Goal: Task Accomplishment & Management: Use online tool/utility

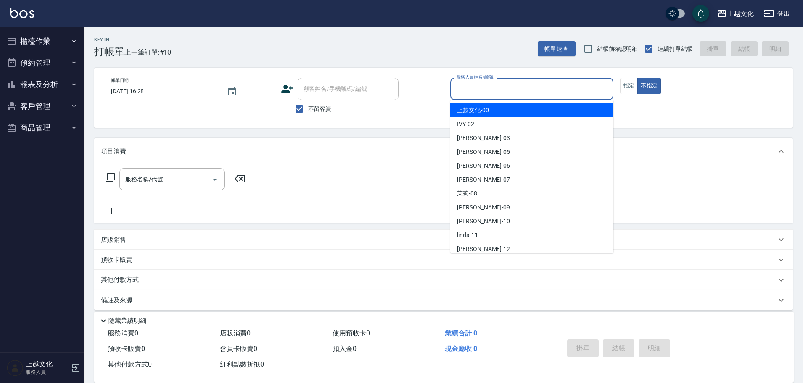
drag, startPoint x: 503, startPoint y: 89, endPoint x: 490, endPoint y: 173, distance: 85.1
click at [503, 88] on input "服務人員姓名/編號" at bounding box center [532, 89] width 156 height 15
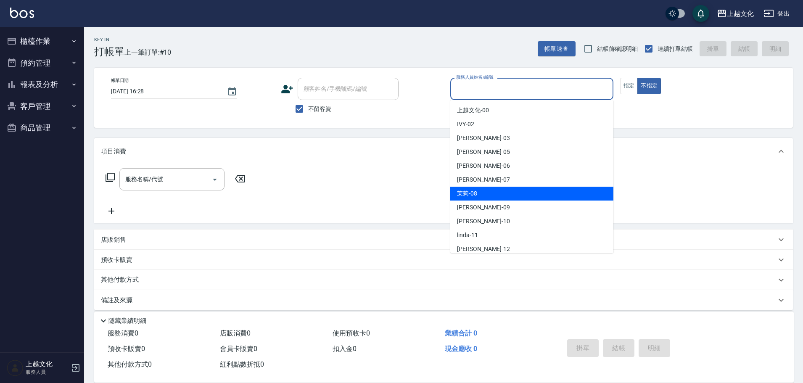
click at [489, 190] on div "茉莉 -08" at bounding box center [531, 194] width 163 height 14
click at [489, 190] on div "服務名稱/代號 服務名稱/代號" at bounding box center [443, 194] width 699 height 58
type input "茉莉-08"
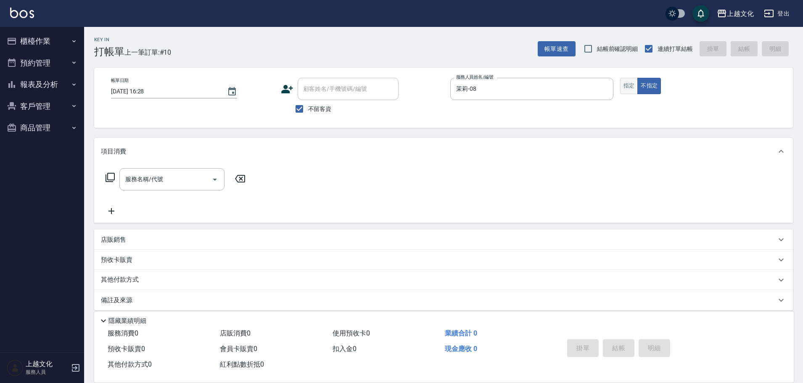
click at [631, 88] on button "指定" at bounding box center [629, 86] width 18 height 16
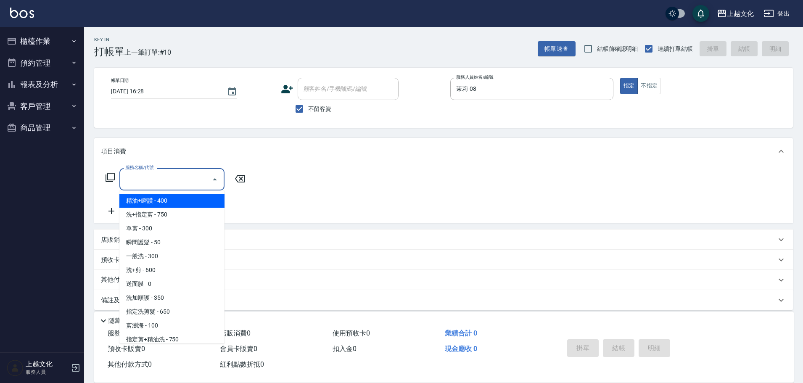
drag, startPoint x: 151, startPoint y: 181, endPoint x: 152, endPoint y: 186, distance: 4.9
click at [152, 178] on input "服務名稱/代號" at bounding box center [165, 179] width 85 height 15
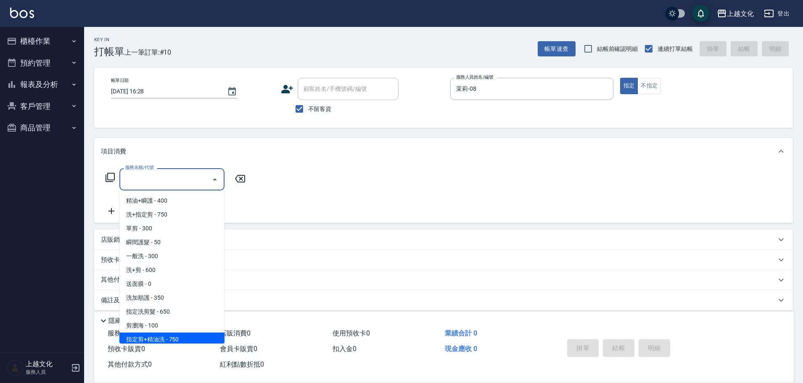
click at [174, 336] on span "指定剪+精油洗 - 750" at bounding box center [171, 340] width 105 height 14
type input "指定剪+精油洗(204)"
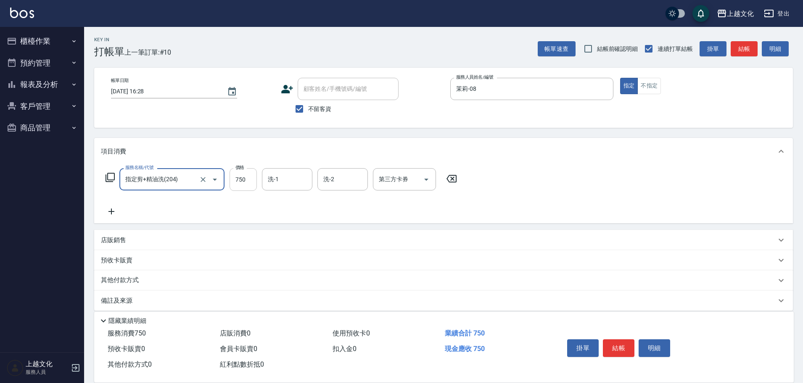
click at [246, 188] on input "750" at bounding box center [243, 179] width 27 height 23
type input "850"
click at [284, 177] on input "洗-1" at bounding box center [287, 179] width 43 height 15
click at [293, 173] on div "洗-1" at bounding box center [287, 179] width 50 height 22
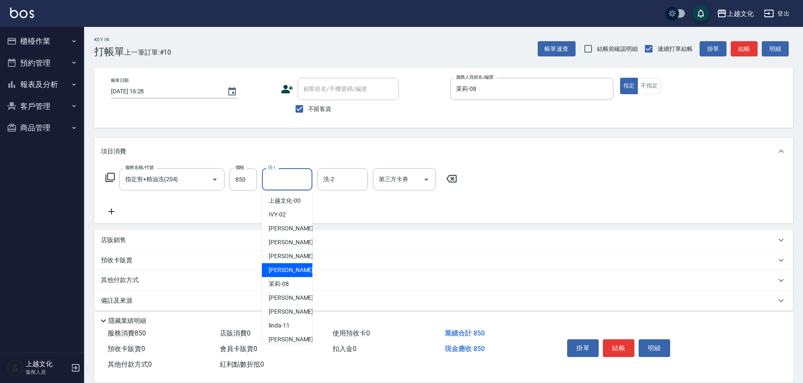
click at [287, 271] on div "LIN -07" at bounding box center [287, 270] width 50 height 14
type input "LIN-07"
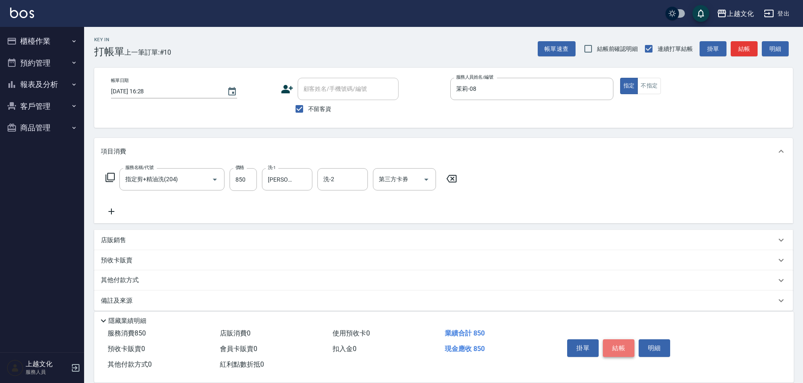
click at [618, 344] on button "結帳" at bounding box center [619, 348] width 32 height 18
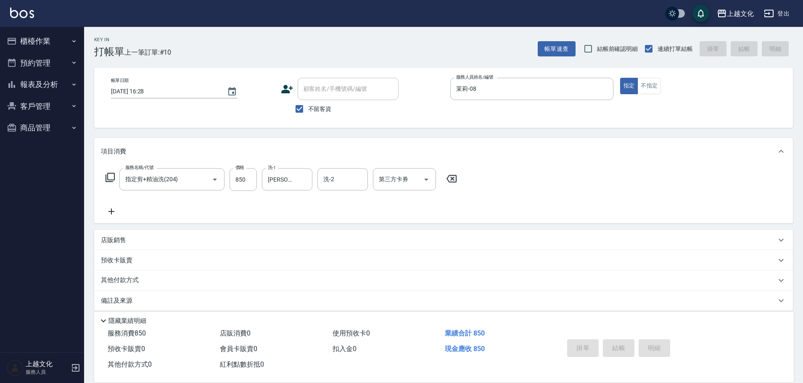
type input "2025/08/14 16:29"
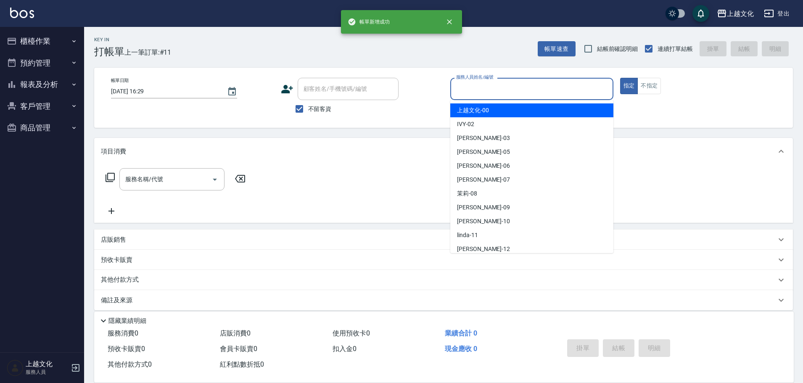
click at [501, 90] on input "服務人員姓名/編號" at bounding box center [532, 89] width 156 height 15
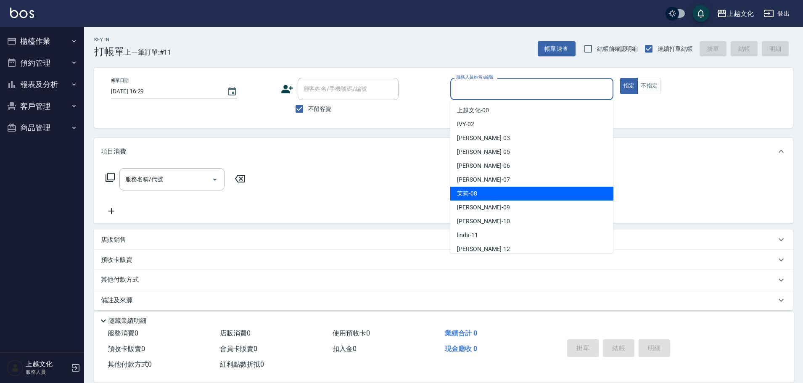
click at [481, 192] on div "茉莉 -08" at bounding box center [531, 194] width 163 height 14
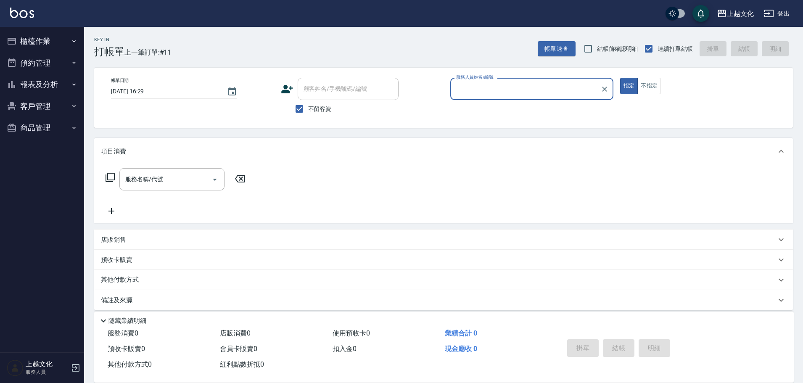
type input "茉莉-08"
drag, startPoint x: 166, startPoint y: 182, endPoint x: 167, endPoint y: 188, distance: 6.0
click at [167, 182] on input "服務名稱/代號" at bounding box center [165, 179] width 85 height 15
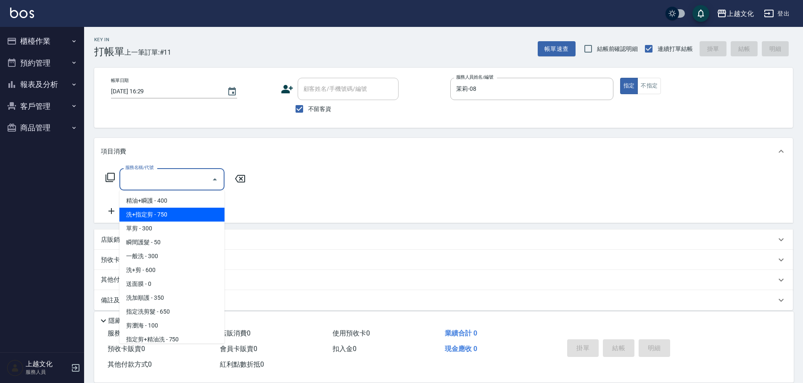
click at [161, 212] on span "洗+指定剪 - 750" at bounding box center [171, 215] width 105 height 14
type input "洗+指定剪(102)"
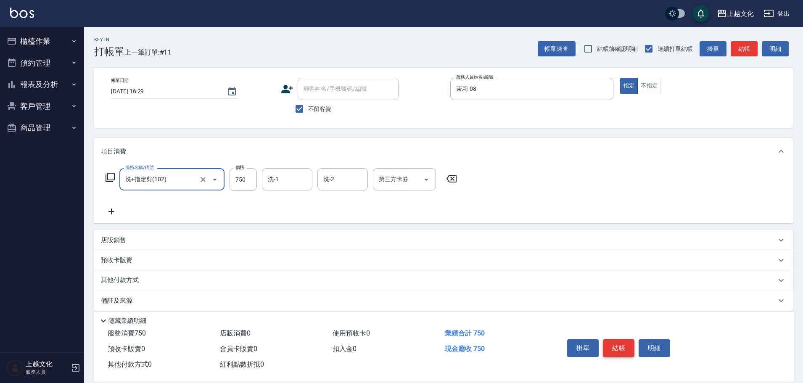
click at [617, 347] on button "結帳" at bounding box center [619, 348] width 32 height 18
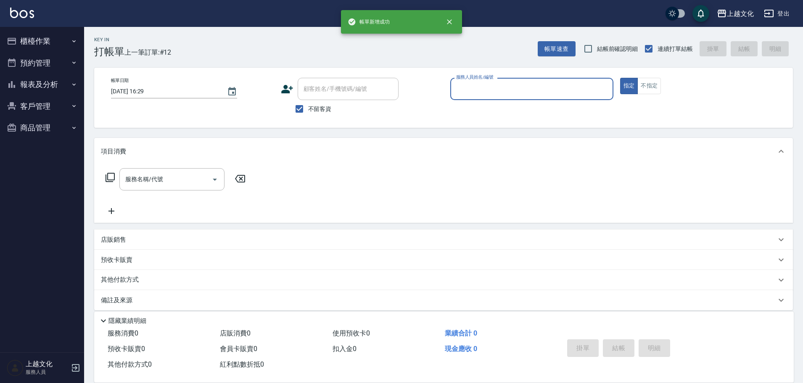
click at [535, 91] on input "服務人員姓名/編號" at bounding box center [532, 89] width 156 height 15
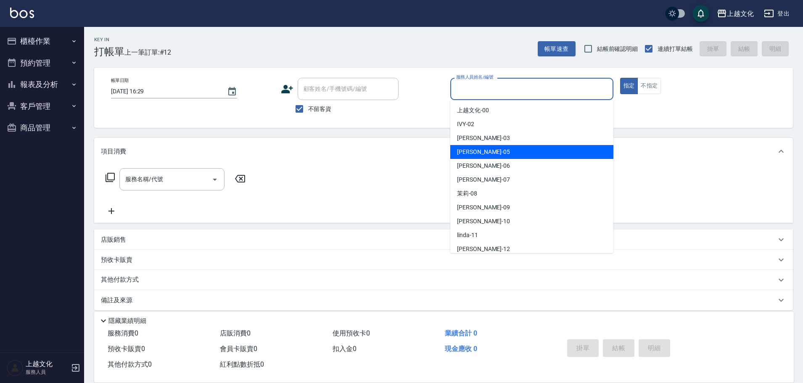
click at [489, 152] on div "EMILY -05" at bounding box center [531, 152] width 163 height 14
type input "EMILY-05"
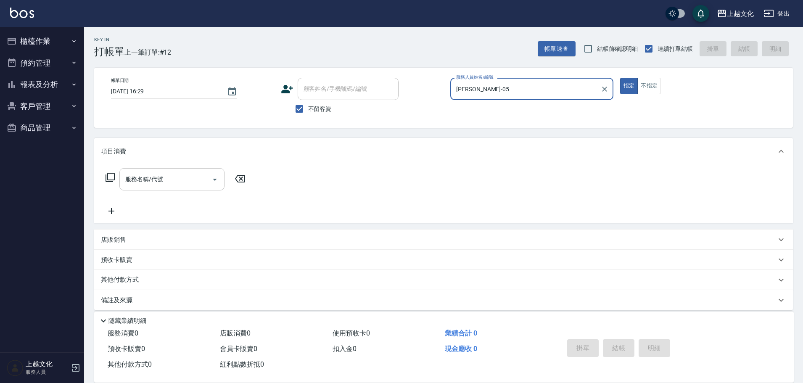
click at [174, 181] on input "服務名稱/代號" at bounding box center [165, 179] width 85 height 15
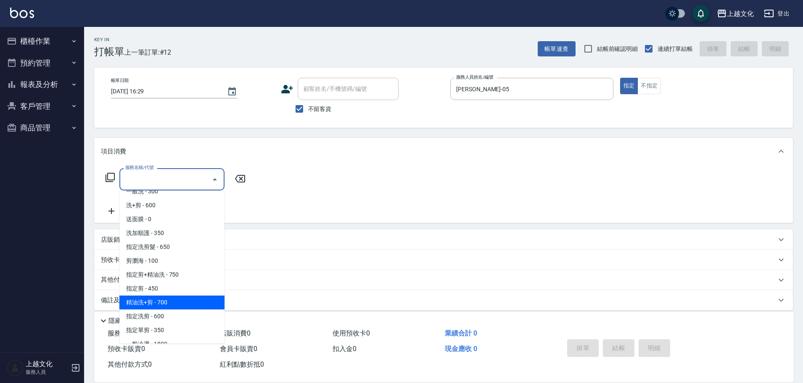
scroll to position [84, 0]
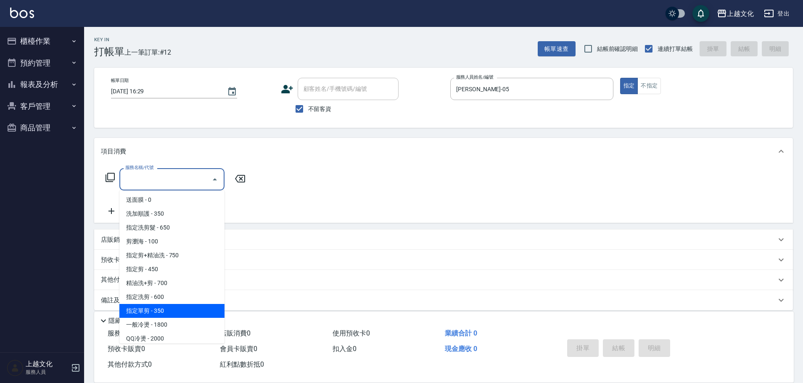
click at [182, 308] on span "指定單剪 - 350" at bounding box center [171, 311] width 105 height 14
click at [182, 312] on div "隱藏業績明細" at bounding box center [444, 319] width 700 height 14
type input "指定單剪(209)"
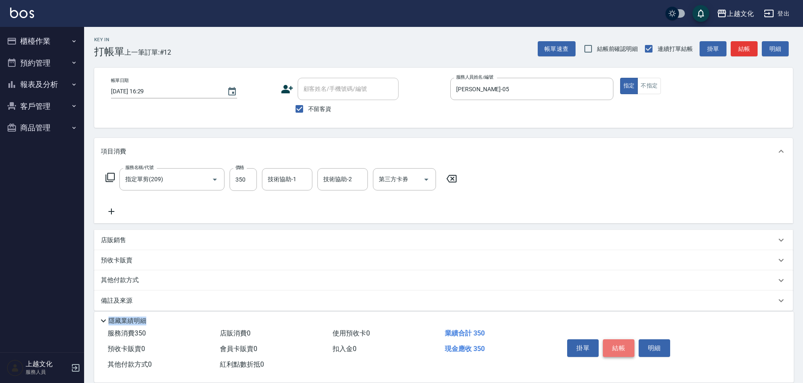
click at [614, 345] on button "結帳" at bounding box center [619, 348] width 32 height 18
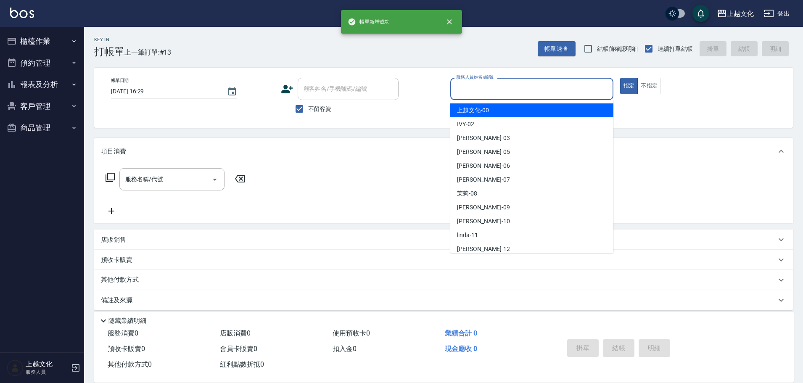
click at [475, 92] on input "服務人員姓名/編號" at bounding box center [532, 89] width 156 height 15
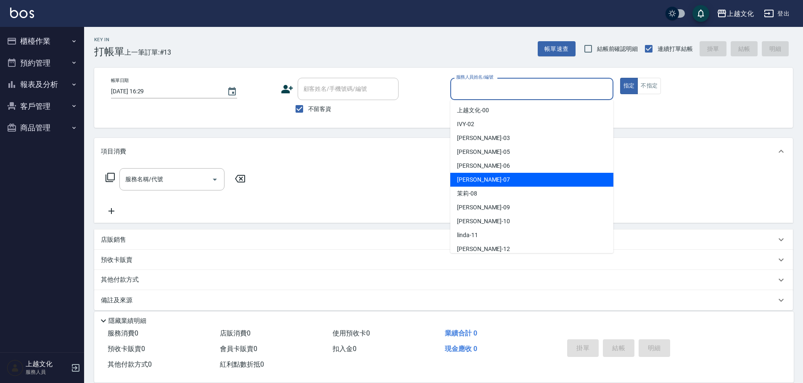
click at [492, 174] on div "LIN -07" at bounding box center [531, 180] width 163 height 14
type input "LIN-07"
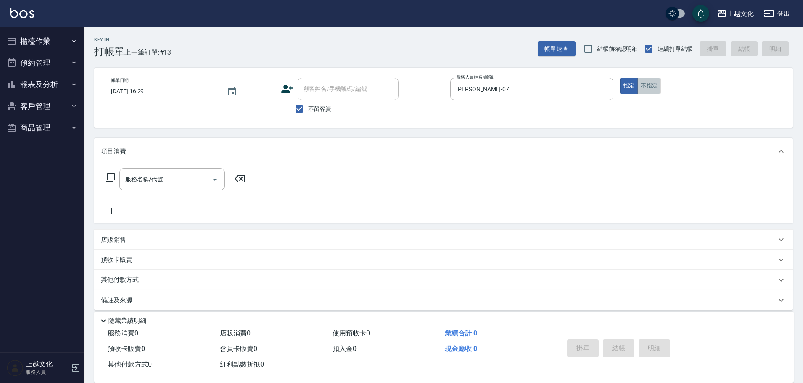
drag, startPoint x: 650, startPoint y: 85, endPoint x: 643, endPoint y: 88, distance: 7.7
click at [649, 86] on button "不指定" at bounding box center [649, 86] width 24 height 16
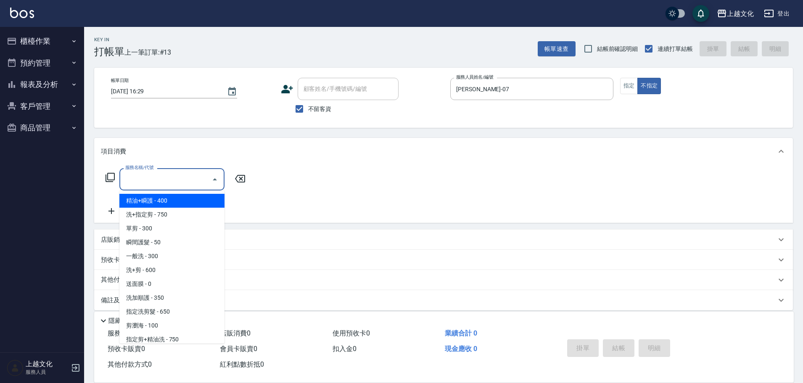
click at [164, 185] on input "服務名稱/代號" at bounding box center [165, 179] width 85 height 15
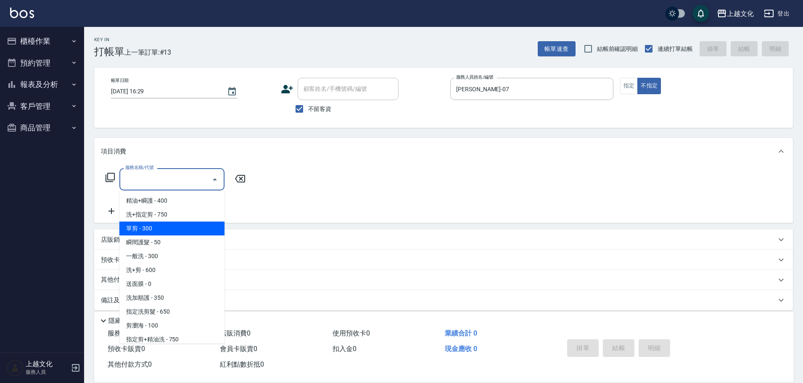
click at [187, 230] on span "單剪 - 300" at bounding box center [171, 229] width 105 height 14
type input "單剪(103)"
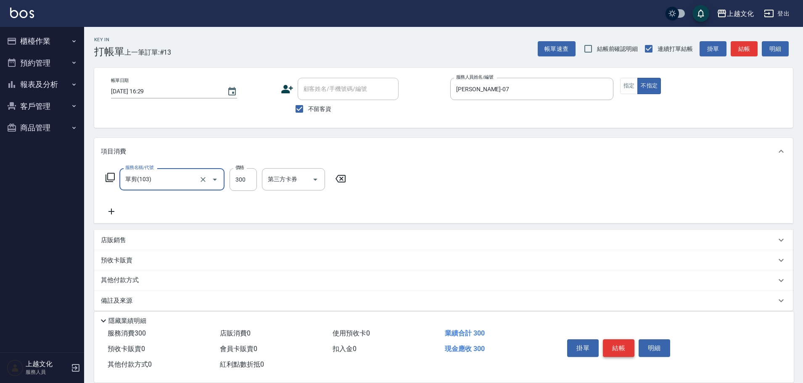
click at [613, 345] on button "結帳" at bounding box center [619, 348] width 32 height 18
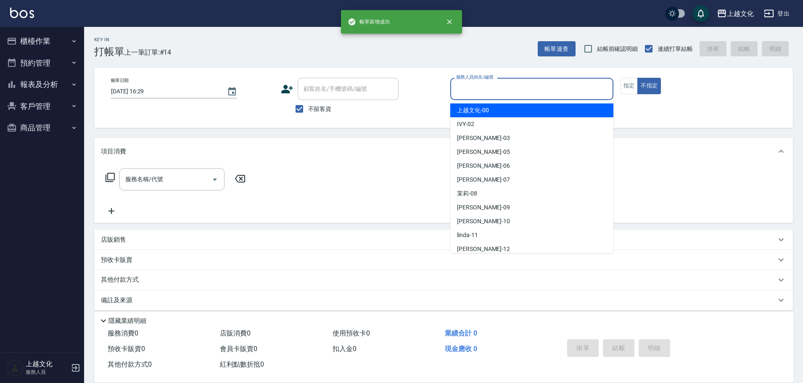
drag, startPoint x: 508, startPoint y: 87, endPoint x: 494, endPoint y: 128, distance: 44.0
click at [508, 88] on input "服務人員姓名/編號" at bounding box center [532, 89] width 156 height 15
click at [509, 92] on input "服務人員姓名/編號" at bounding box center [532, 89] width 156 height 15
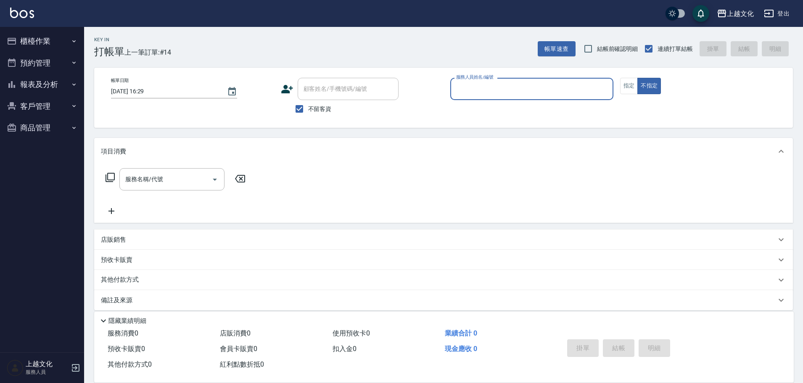
click at [494, 94] on input "服務人員姓名/編號" at bounding box center [532, 89] width 156 height 15
drag, startPoint x: 494, startPoint y: 94, endPoint x: 488, endPoint y: 118, distance: 24.8
click at [494, 94] on input "服務人員姓名/編號" at bounding box center [532, 89] width 156 height 15
click at [485, 93] on input "服務人員姓名/編號" at bounding box center [532, 89] width 156 height 15
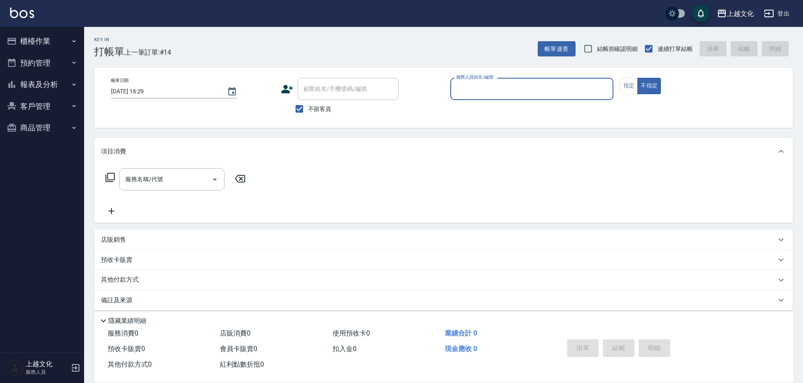
click at [485, 94] on input "服務人員姓名/編號" at bounding box center [532, 89] width 156 height 15
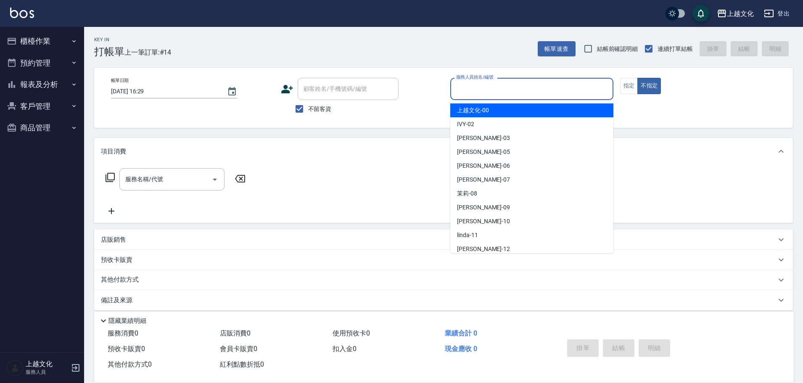
click at [488, 94] on input "服務人員姓名/編號" at bounding box center [532, 89] width 156 height 15
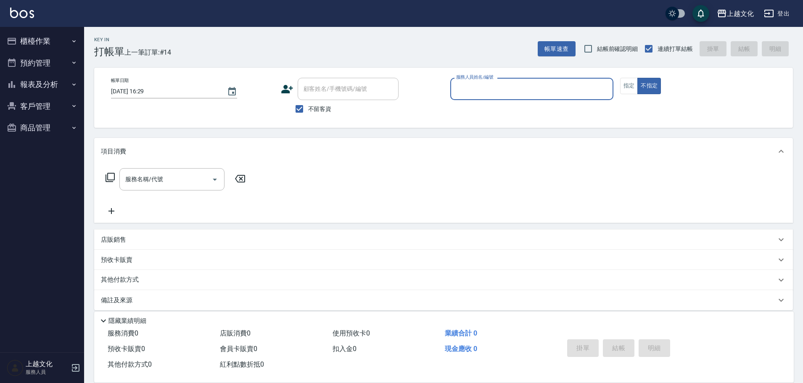
click at [504, 88] on input "服務人員姓名/編號" at bounding box center [532, 89] width 156 height 15
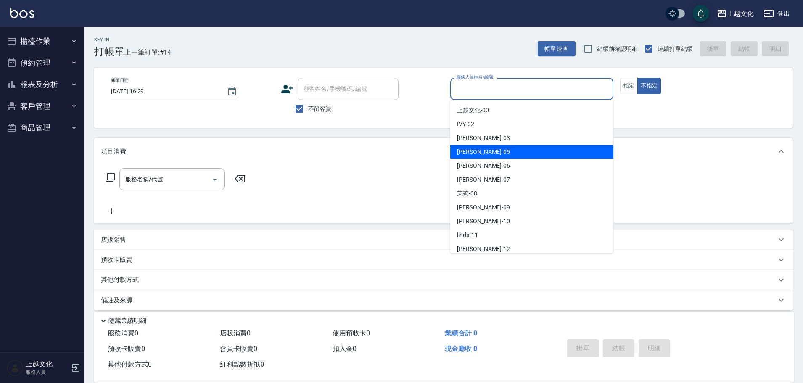
click at [497, 156] on div "EMILY -05" at bounding box center [531, 152] width 163 height 14
type input "EMILY-05"
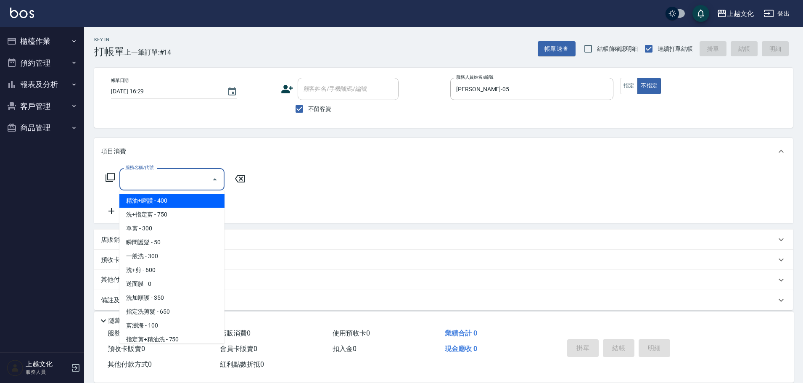
drag, startPoint x: 199, startPoint y: 187, endPoint x: 191, endPoint y: 190, distance: 8.8
click at [199, 186] on input "服務名稱/代號" at bounding box center [165, 179] width 85 height 15
click at [182, 178] on input "服務名稱/代號" at bounding box center [165, 179] width 85 height 15
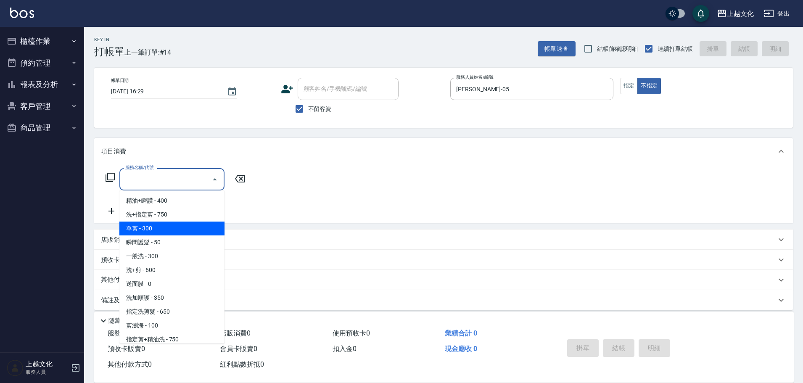
click at [172, 230] on span "單剪 - 300" at bounding box center [171, 229] width 105 height 14
type input "單剪(103)"
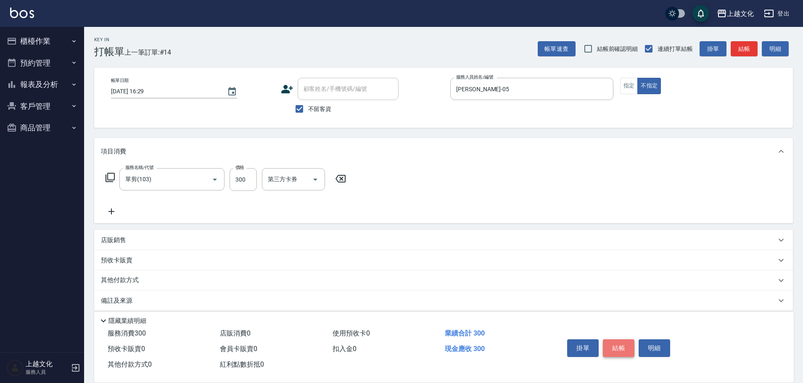
click at [620, 344] on button "結帳" at bounding box center [619, 348] width 32 height 18
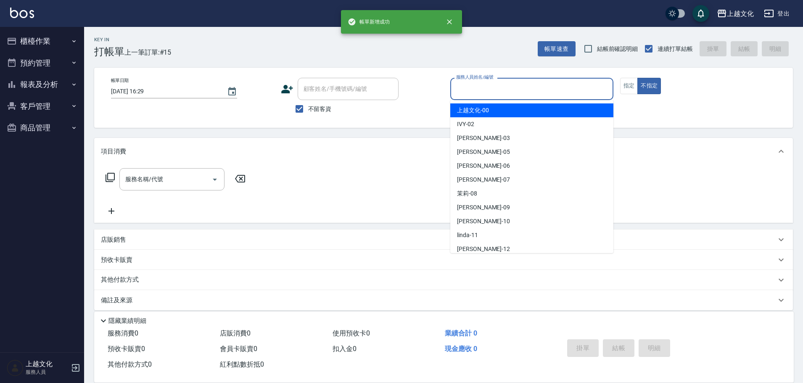
click at [484, 93] on input "服務人員姓名/編號" at bounding box center [532, 89] width 156 height 15
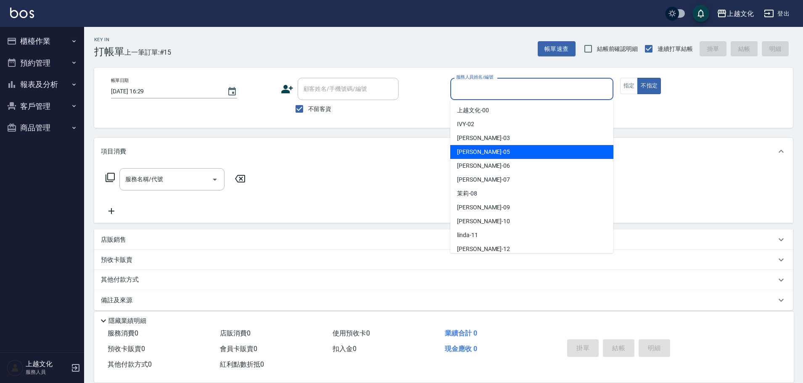
drag, startPoint x: 476, startPoint y: 152, endPoint x: 495, endPoint y: 140, distance: 22.6
click at [476, 150] on span "EMILY -05" at bounding box center [483, 152] width 53 height 9
type input "EMILY-05"
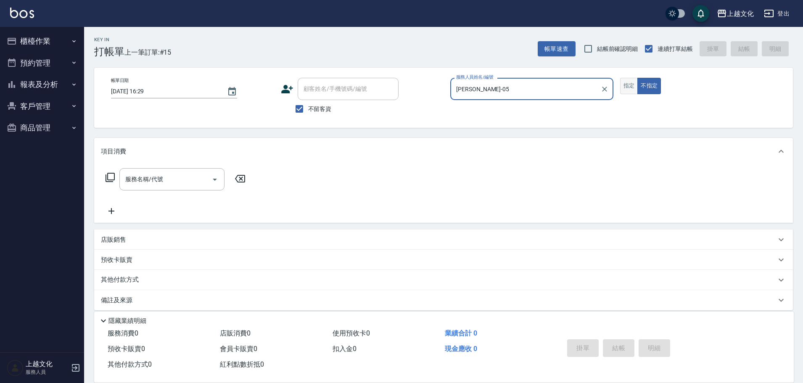
click at [631, 84] on button "指定" at bounding box center [629, 86] width 18 height 16
click at [112, 176] on icon at bounding box center [110, 177] width 10 height 10
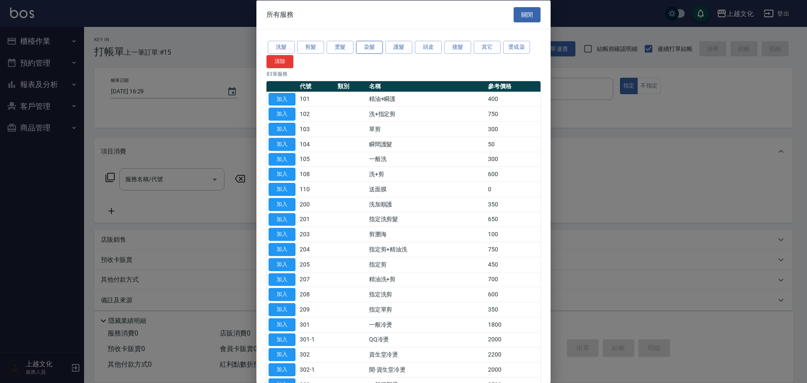
click at [375, 47] on button "染髮" at bounding box center [369, 47] width 27 height 13
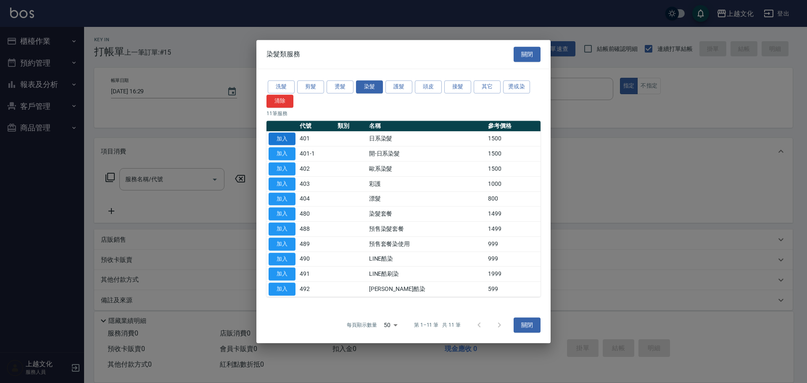
click at [282, 133] on button "加入" at bounding box center [282, 138] width 27 height 13
type input "日系染髮(401)"
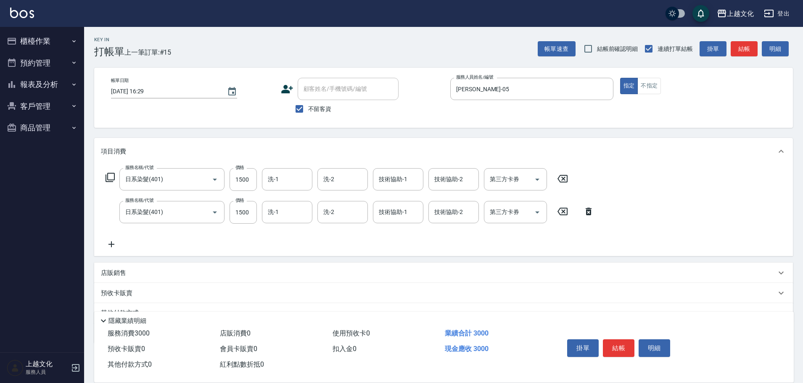
click at [588, 212] on icon at bounding box center [588, 211] width 21 height 10
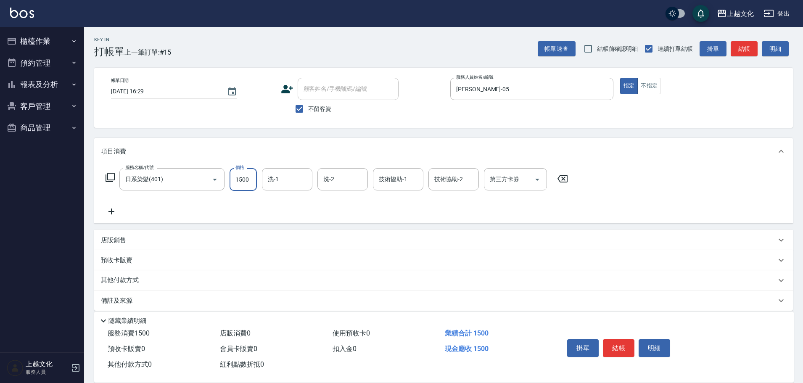
click at [246, 187] on input "1500" at bounding box center [243, 179] width 27 height 23
type input "1550"
click at [609, 344] on button "結帳" at bounding box center [619, 348] width 32 height 18
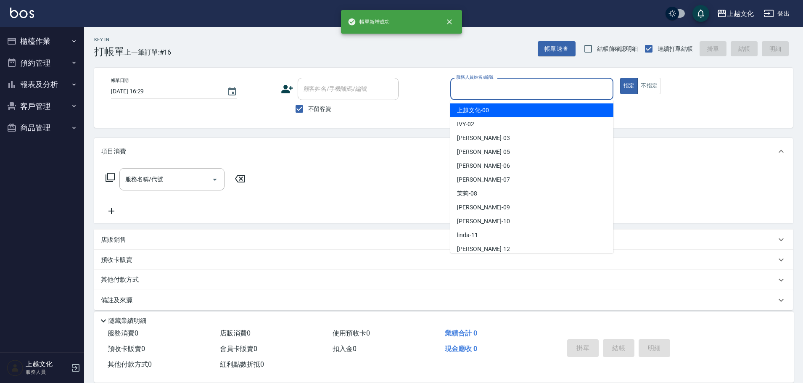
click at [504, 96] on input "服務人員姓名/編號" at bounding box center [532, 89] width 156 height 15
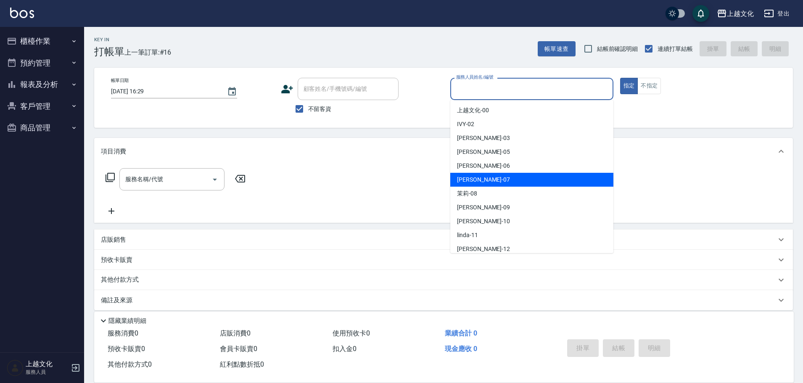
click at [494, 180] on div "LIN -07" at bounding box center [531, 180] width 163 height 14
type input "LIN-07"
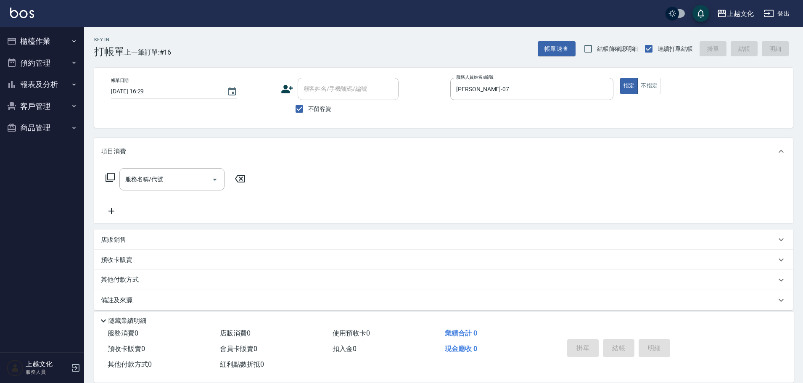
click at [112, 177] on icon at bounding box center [110, 177] width 10 height 10
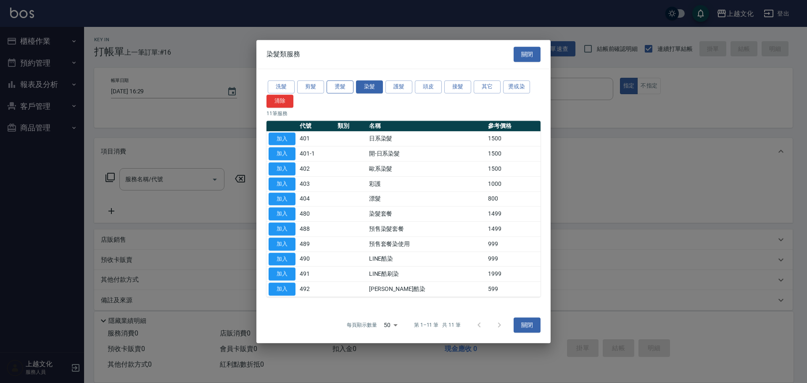
click at [333, 87] on button "燙髮" at bounding box center [340, 86] width 27 height 13
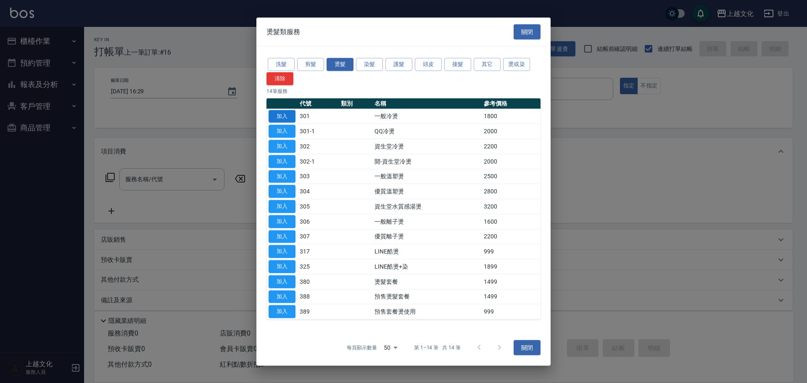
click at [287, 116] on button "加入" at bounding box center [282, 116] width 27 height 13
type input "一般冷燙(301)"
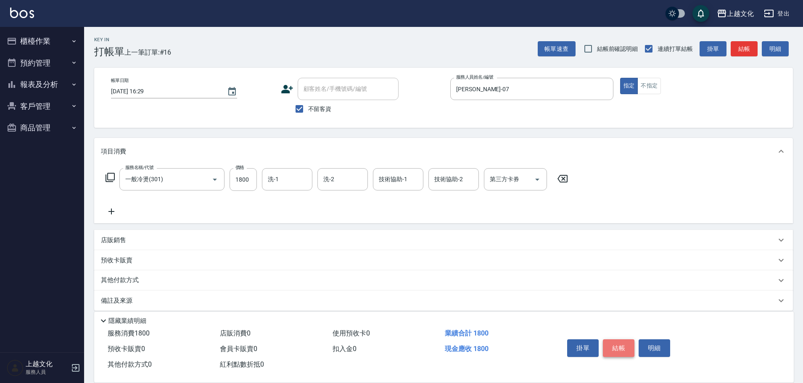
click at [611, 343] on button "結帳" at bounding box center [619, 348] width 32 height 18
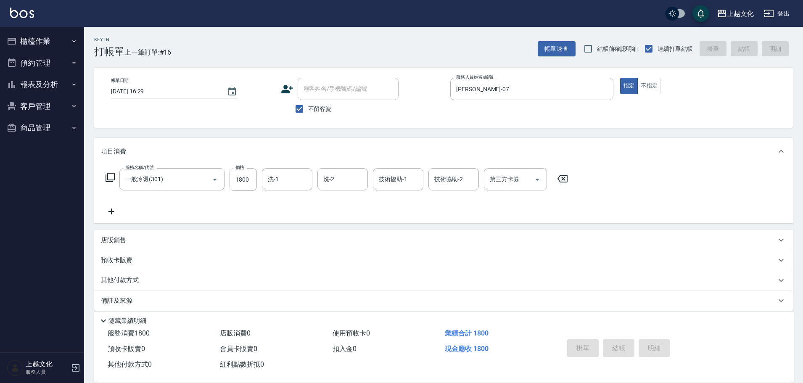
type input "2025/08/14 16:30"
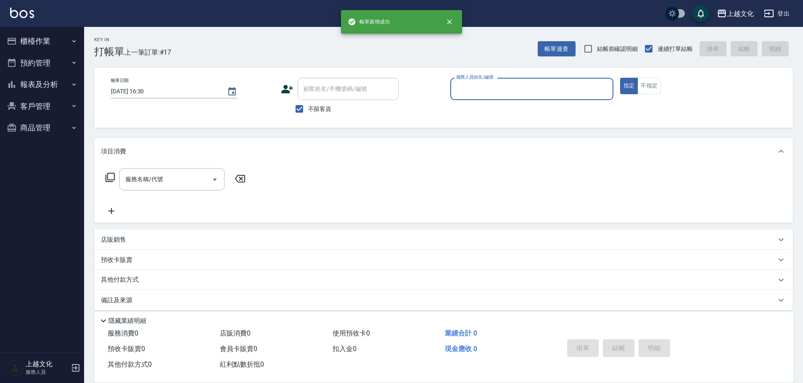
click at [42, 81] on button "報表及分析" at bounding box center [41, 85] width 77 height 22
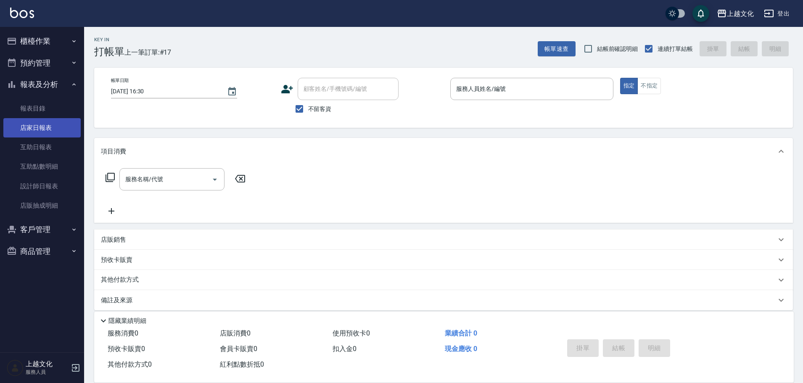
click at [47, 132] on link "店家日報表" at bounding box center [41, 127] width 77 height 19
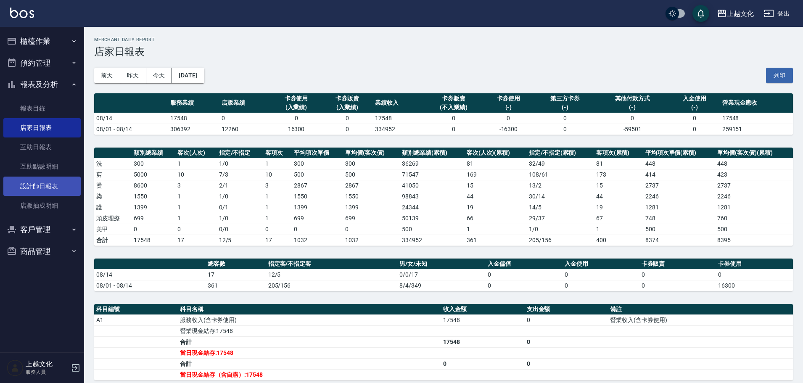
click at [36, 185] on link "設計師日報表" at bounding box center [41, 186] width 77 height 19
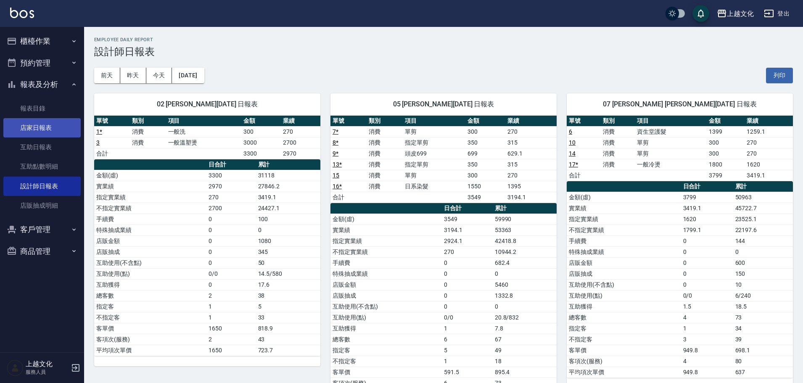
click at [27, 132] on link "店家日報表" at bounding box center [41, 127] width 77 height 19
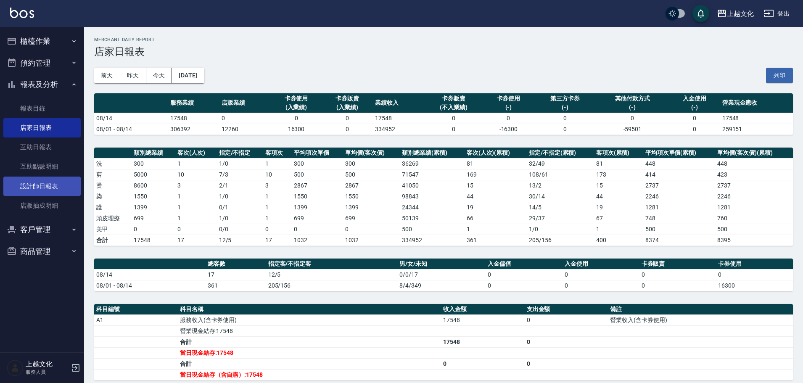
click at [30, 188] on link "設計師日報表" at bounding box center [41, 186] width 77 height 19
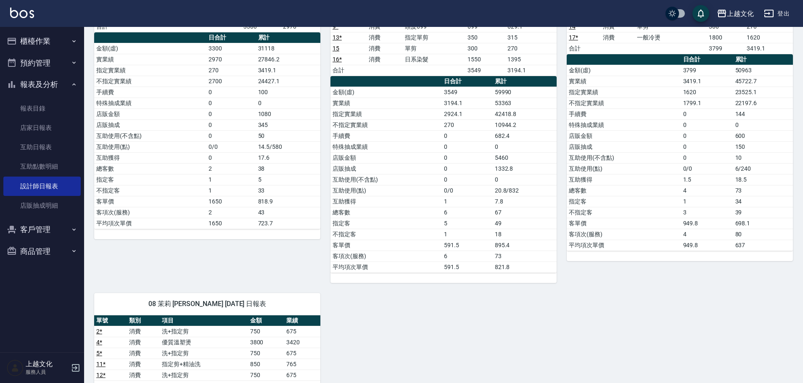
scroll to position [168, 0]
